Goal: Information Seeking & Learning: Learn about a topic

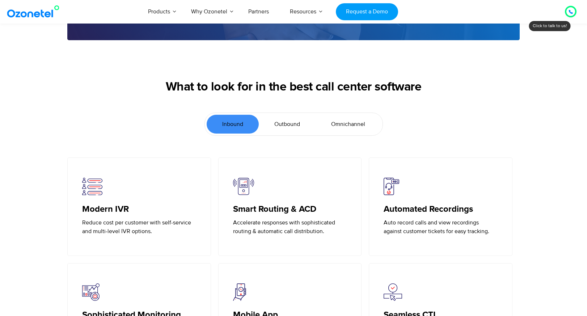
scroll to position [1532, 0]
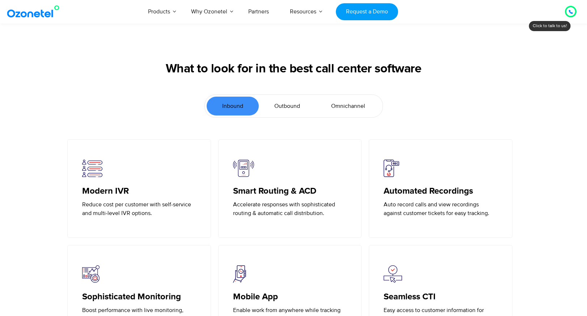
click at [294, 110] on span "Outbound" at bounding box center [287, 106] width 26 height 9
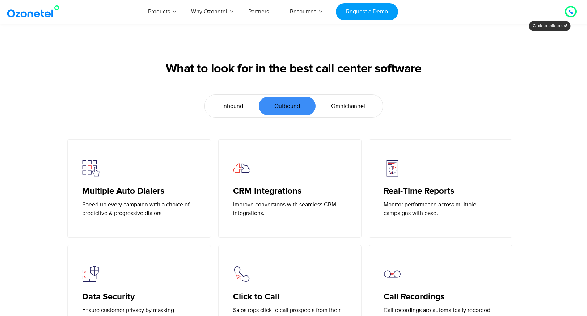
click at [343, 110] on span "Omnichannel" at bounding box center [348, 106] width 34 height 9
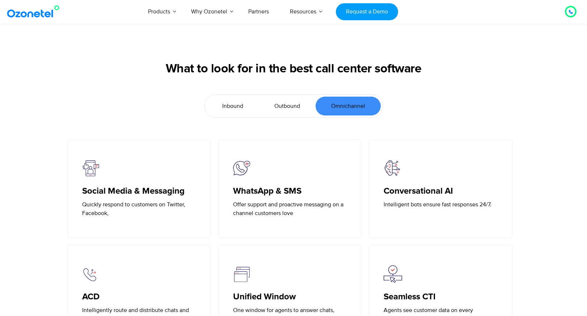
click at [229, 109] on span "Inbound" at bounding box center [232, 106] width 21 height 9
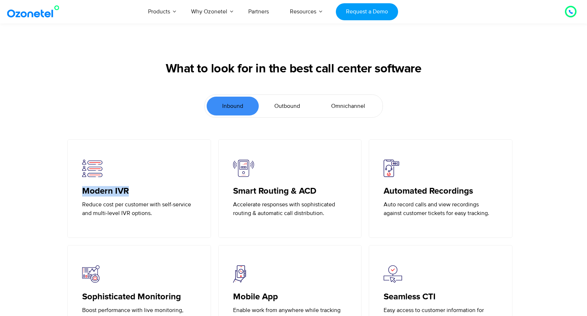
drag, startPoint x: 84, startPoint y: 198, endPoint x: 149, endPoint y: 201, distance: 65.6
click at [149, 197] on h5 "Modern IVR" at bounding box center [139, 191] width 114 height 10
copy h5 "Modern IVR"
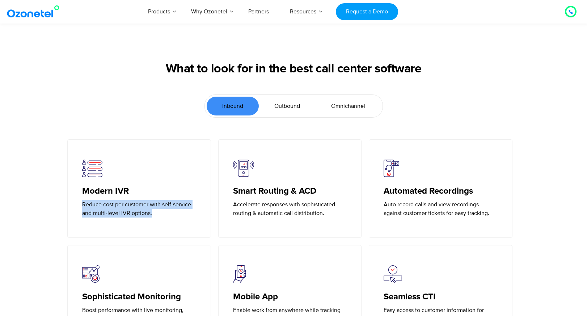
drag, startPoint x: 156, startPoint y: 221, endPoint x: 64, endPoint y: 211, distance: 92.4
click at [64, 211] on div "Modern IVR Reduce cost per customer with self-service and multi-level IVR optio…" at bounding box center [139, 188] width 151 height 98
copy p "Reduce cost per customer with self-service and multi-level IVR options."
click at [277, 195] on h5 "Smart Routing & ACD" at bounding box center [290, 191] width 114 height 10
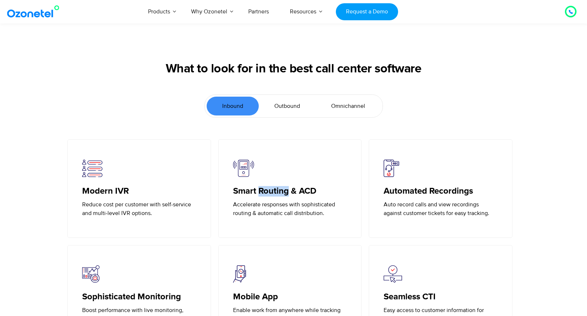
click at [277, 195] on h5 "Smart Routing & ACD" at bounding box center [290, 191] width 114 height 10
copy h5 "Smart Routing & ACD"
drag, startPoint x: 327, startPoint y: 222, endPoint x: 221, endPoint y: 210, distance: 107.0
click at [221, 210] on div "Smart Routing & ACD Accelerate responses with sophisticated routing & automatic…" at bounding box center [290, 188] width 144 height 98
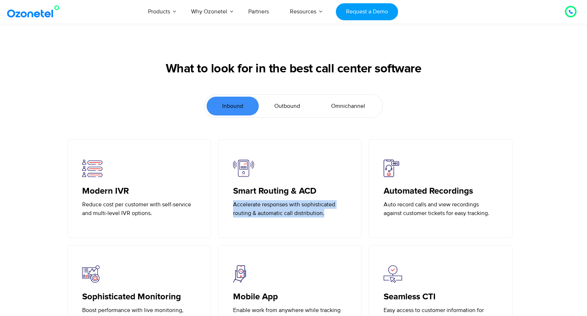
copy p "Accelerate responses with sophisticated routing & automatic call distribution."
click at [399, 197] on h5 "Automated Recordings" at bounding box center [441, 191] width 114 height 10
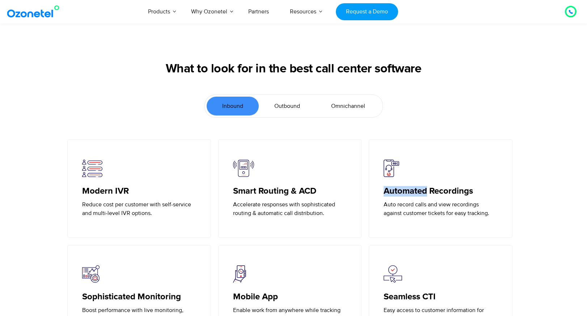
click at [399, 197] on h5 "Automated Recordings" at bounding box center [441, 191] width 114 height 10
copy h5 "Automated Recordings"
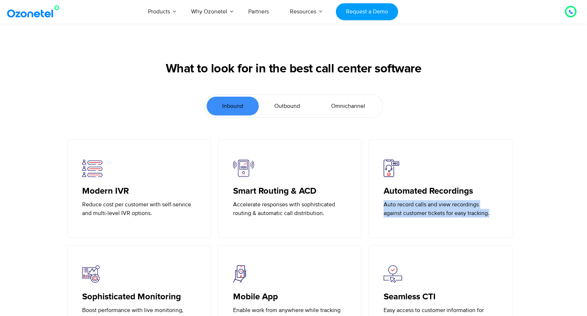
drag, startPoint x: 494, startPoint y: 220, endPoint x: 383, endPoint y: 211, distance: 111.1
click at [383, 211] on div "Automated Recordings Auto record calls and view recordings against customer tic…" at bounding box center [441, 188] width 144 height 98
copy p "Auto record calls and view recordings against customer tickets for easy trackin…"
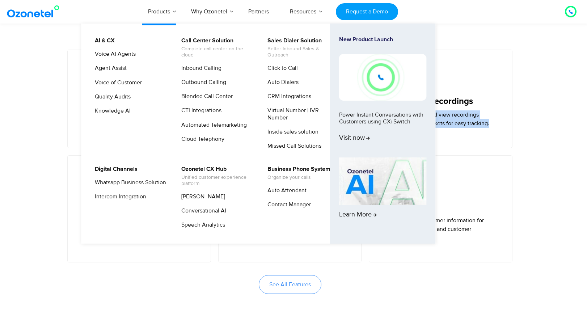
scroll to position [1656, 0]
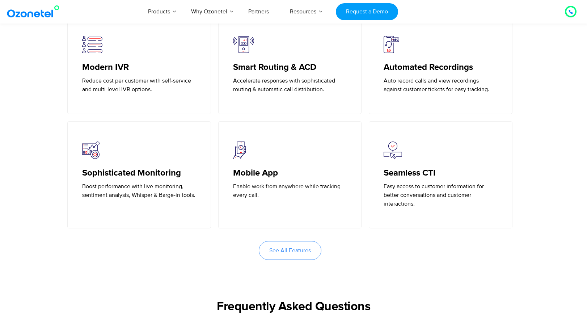
click at [136, 178] on h5 "Sophisticated Monitoring" at bounding box center [139, 173] width 114 height 10
copy h5 "Sophisticated Monitoring"
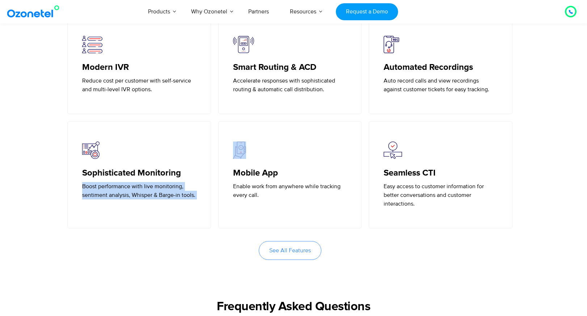
drag, startPoint x: 80, startPoint y: 194, endPoint x: 207, endPoint y: 211, distance: 128.5
click at [207, 211] on div "Sophisticated Monitoring Boost performance with live monitoring, sentiment anal…" at bounding box center [139, 174] width 144 height 107
copy div "Boost performance with live monitoring, sentiment analysis, Whisper & Barge-in …"
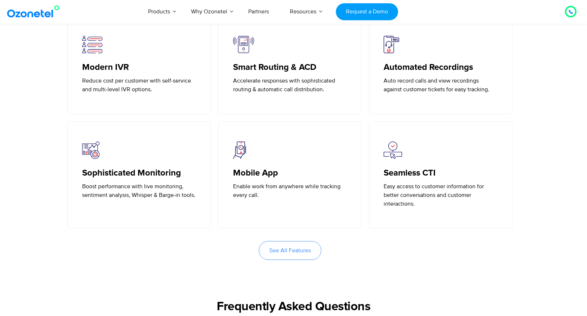
click at [255, 178] on h5 "Mobile App" at bounding box center [290, 173] width 114 height 10
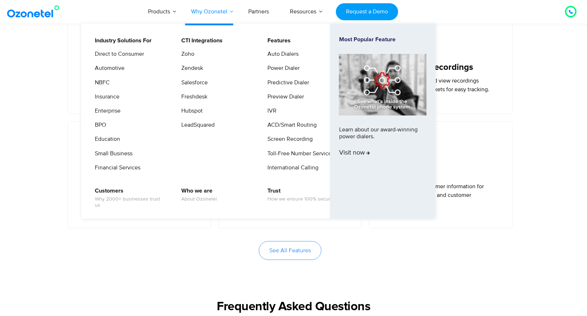
copy h5 "Mobile App"
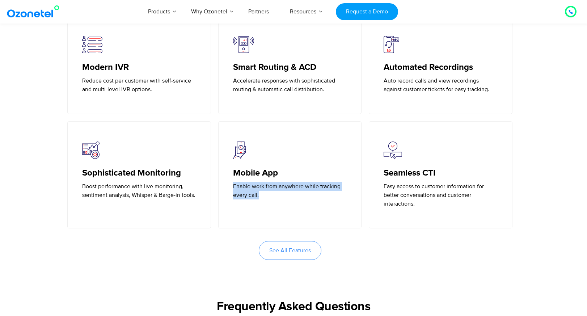
drag, startPoint x: 266, startPoint y: 206, endPoint x: 218, endPoint y: 193, distance: 50.0
click at [218, 193] on div "Mobile App Enable work from anywhere while tracking every call." at bounding box center [290, 174] width 151 height 107
copy p "Enable work from anywhere while tracking every call."
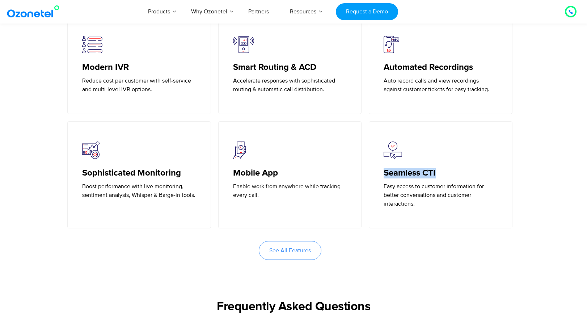
drag, startPoint x: 411, startPoint y: 178, endPoint x: 368, endPoint y: 180, distance: 42.7
click at [368, 180] on div "Seamless CTI Easy access to customer information for better conversations and c…" at bounding box center [440, 174] width 151 height 107
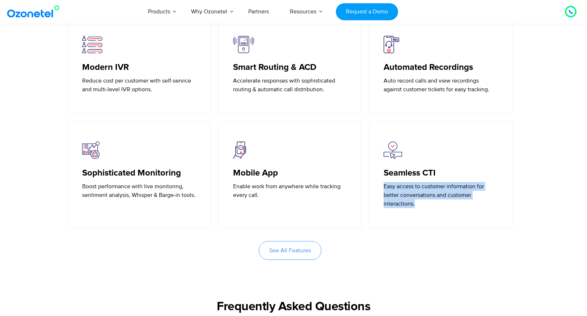
drag, startPoint x: 426, startPoint y: 211, endPoint x: 378, endPoint y: 193, distance: 51.4
click at [378, 193] on div "Seamless CTI Easy access to customer information for better conversations and c…" at bounding box center [441, 174] width 144 height 107
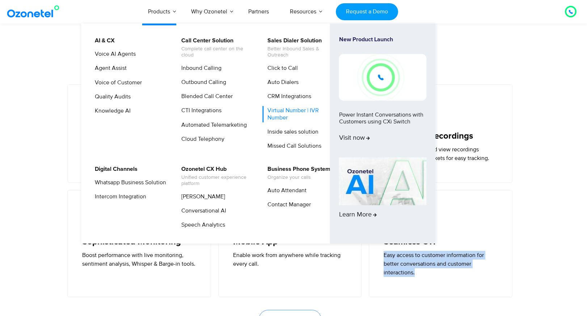
scroll to position [1576, 0]
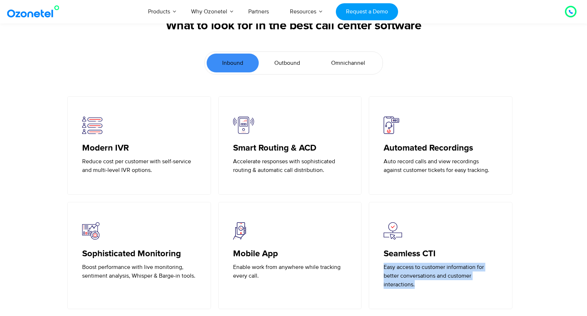
click at [286, 67] on span "Outbound" at bounding box center [287, 63] width 26 height 9
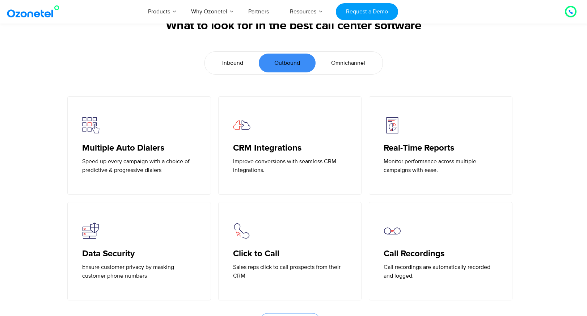
click at [145, 153] on h5 "Multiple Auto Dialers" at bounding box center [139, 148] width 114 height 10
click at [97, 163] on div "Multiple Auto Dialers Speed up every campaign with a choice of predictive & pro…" at bounding box center [139, 158] width 114 height 31
drag, startPoint x: 81, startPoint y: 167, endPoint x: 189, endPoint y: 180, distance: 108.6
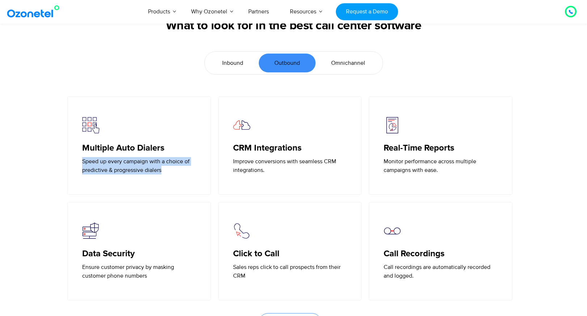
click at [189, 180] on div "Multiple Auto Dialers Speed up every campaign with a choice of predictive & pro…" at bounding box center [139, 145] width 144 height 98
click at [261, 153] on h5 "CRM Integrations" at bounding box center [290, 148] width 114 height 10
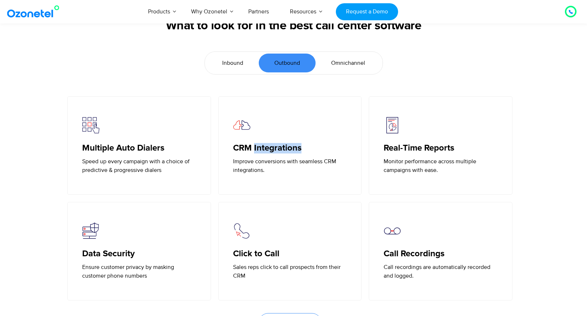
click at [261, 153] on h5 "CRM Integrations" at bounding box center [290, 148] width 114 height 10
drag, startPoint x: 269, startPoint y: 179, endPoint x: 222, endPoint y: 168, distance: 48.5
click at [222, 168] on div "CRM Integrations Improve conversions with seamless CRM integrations." at bounding box center [290, 145] width 144 height 98
click at [435, 153] on h5 "Real-Time Reports" at bounding box center [441, 148] width 114 height 10
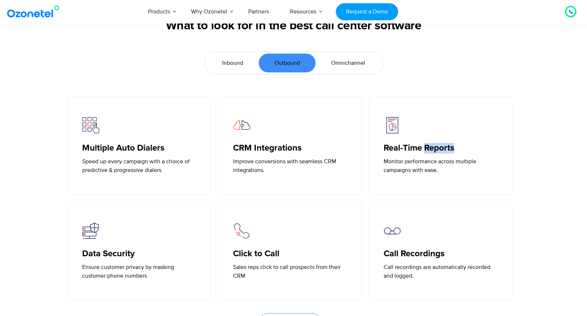
click at [435, 153] on h5 "Real-Time Reports" at bounding box center [441, 148] width 114 height 10
drag, startPoint x: 458, startPoint y: 180, endPoint x: 384, endPoint y: 168, distance: 75.0
click at [384, 168] on p "Monitor performance across multiple campaigns with ease." at bounding box center [441, 165] width 114 height 17
drag, startPoint x: 80, startPoint y: 271, endPoint x: 176, endPoint y: 286, distance: 97.0
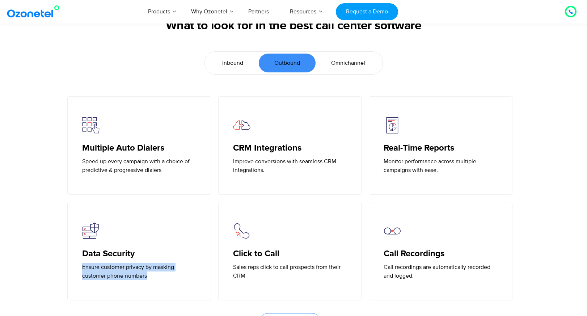
click at [177, 286] on div "Data Security Ensure customer privacy by masking customer phone numbers" at bounding box center [139, 251] width 144 height 98
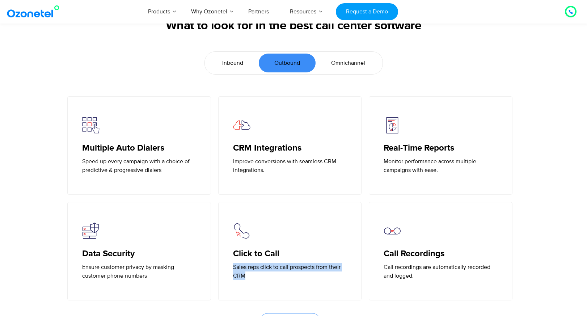
drag, startPoint x: 251, startPoint y: 284, endPoint x: 227, endPoint y: 273, distance: 25.9
click at [227, 273] on div "Click to Call Sales reps click to call prospects from their CRM" at bounding box center [290, 251] width 144 height 98
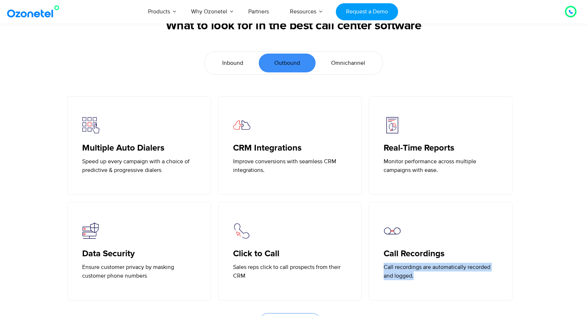
drag, startPoint x: 421, startPoint y: 283, endPoint x: 383, endPoint y: 274, distance: 39.1
click at [383, 274] on div "Call Recordings Call recordings are automatically recorded and logged." at bounding box center [441, 251] width 144 height 98
click at [358, 67] on span "Omnichannel" at bounding box center [348, 63] width 34 height 9
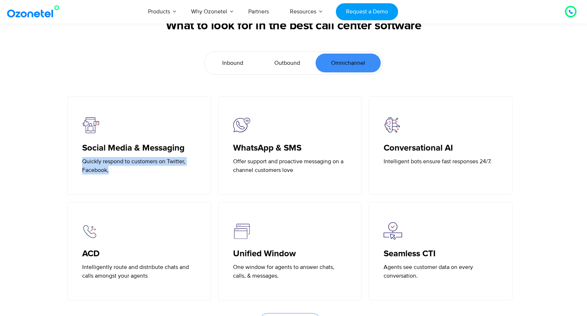
drag, startPoint x: 115, startPoint y: 177, endPoint x: 68, endPoint y: 169, distance: 47.7
click at [68, 169] on div "Social Media & Messaging Quickly respond to customers on Twitter, Facebook," at bounding box center [139, 145] width 144 height 98
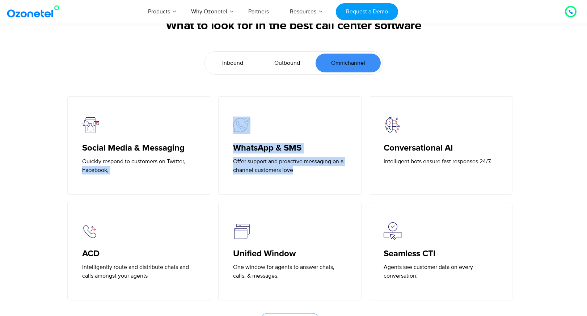
drag, startPoint x: 307, startPoint y: 182, endPoint x: 212, endPoint y: 168, distance: 95.2
click at [212, 168] on div "Social Media & Messaging Quickly respond to customers on Twitter, Facebook, Wha…" at bounding box center [290, 145] width 452 height 98
click at [275, 174] on p "Offer support and proactive messaging on a channel customers love" at bounding box center [290, 165] width 114 height 17
drag, startPoint x: 300, startPoint y: 177, endPoint x: 232, endPoint y: 170, distance: 68.5
click at [232, 170] on div "WhatsApp & SMS Offer support and proactive messaging on a channel customers love" at bounding box center [290, 145] width 144 height 98
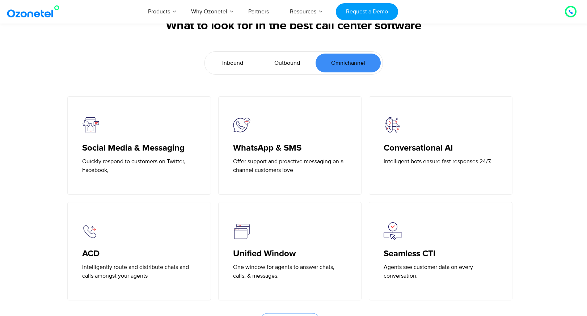
click at [458, 165] on p "Intelligent bots ensure fast responses 24/7." at bounding box center [441, 161] width 114 height 9
click at [142, 274] on p "Intelligently route and distribute chats and calls amongst your agents" at bounding box center [139, 271] width 114 height 17
drag, startPoint x: 159, startPoint y: 281, endPoint x: 75, endPoint y: 271, distance: 84.5
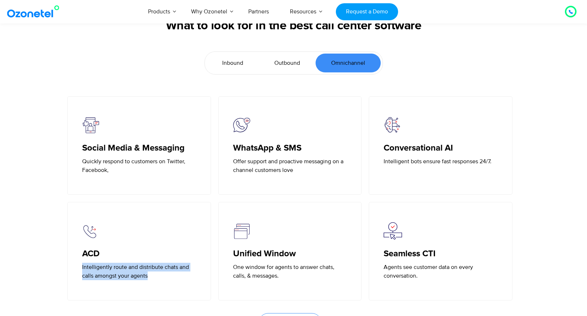
click at [75, 271] on div "ACD Intelligently route and distribute chats and calls amongst your agents" at bounding box center [139, 251] width 144 height 98
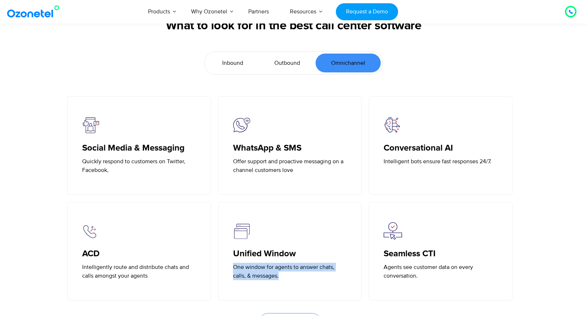
drag, startPoint x: 284, startPoint y: 282, endPoint x: 224, endPoint y: 274, distance: 60.3
click at [224, 274] on div "Unified Window One window for agents to answer chats, calls, & messages." at bounding box center [290, 251] width 144 height 98
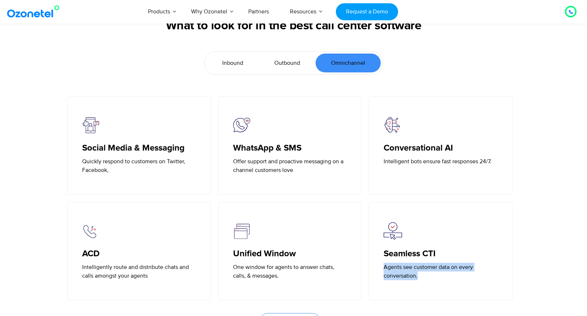
drag, startPoint x: 425, startPoint y: 283, endPoint x: 370, endPoint y: 274, distance: 55.1
click at [370, 274] on div "Seamless CTI Agents see customer data on every conversation." at bounding box center [441, 251] width 144 height 98
click at [288, 66] on span "Outbound" at bounding box center [287, 63] width 26 height 9
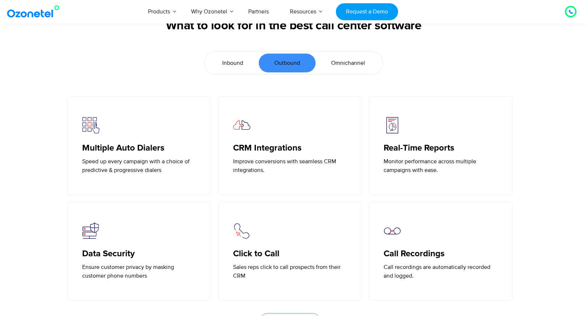
click at [235, 67] on span "Inbound" at bounding box center [232, 63] width 21 height 9
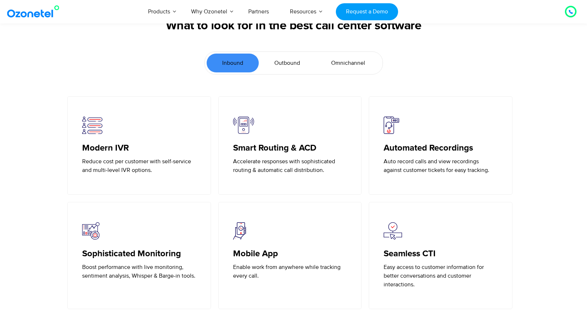
click at [294, 67] on span "Outbound" at bounding box center [287, 63] width 26 height 9
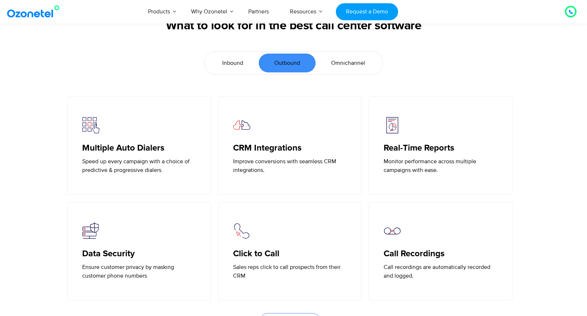
click at [342, 67] on span "Omnichannel" at bounding box center [348, 63] width 34 height 9
